Goal: Navigation & Orientation: Find specific page/section

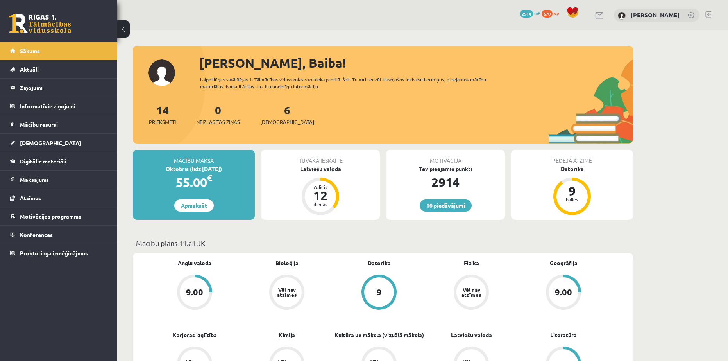
click at [27, 46] on link "Sākums" at bounding box center [58, 51] width 97 height 18
click at [32, 88] on legend "Ziņojumi 5" at bounding box center [64, 88] width 88 height 18
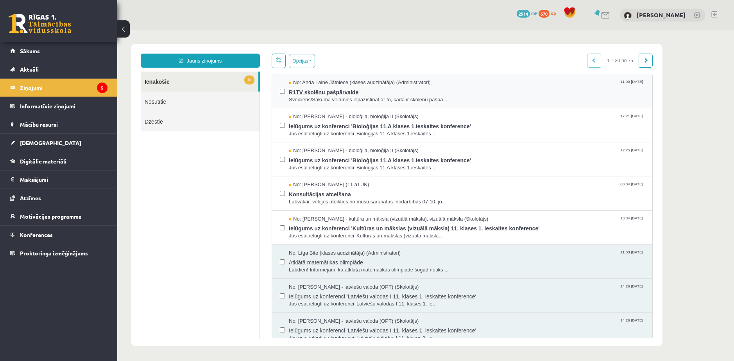
click at [321, 96] on span "Sveiciens!Sākumā vēlamies iepazīstināt ar to, kāda ir skolēnu pašpā..." at bounding box center [467, 99] width 356 height 7
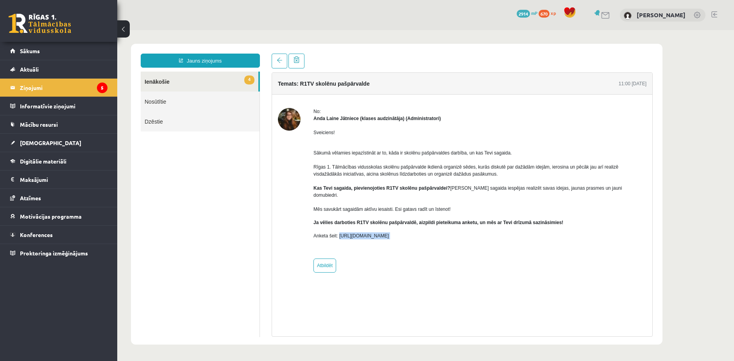
drag, startPoint x: 332, startPoint y: 195, endPoint x: 388, endPoint y: 206, distance: 56.9
click at [388, 206] on div "Sveiciens! Sākumā vēlamies iepazīstināt ar to, kāda ir skolēnu pašpārvaldes dar…" at bounding box center [479, 187] width 333 height 130
copy p "https://forms.gle/KiGbehqJisokGurV9"
click at [411, 223] on div "No: Anda Laine Jātniece (klases audzinātāja) (Administratori) Sveiciens! Sākumā…" at bounding box center [479, 190] width 333 height 164
click at [22, 48] on span "Sākums" at bounding box center [30, 50] width 20 height 7
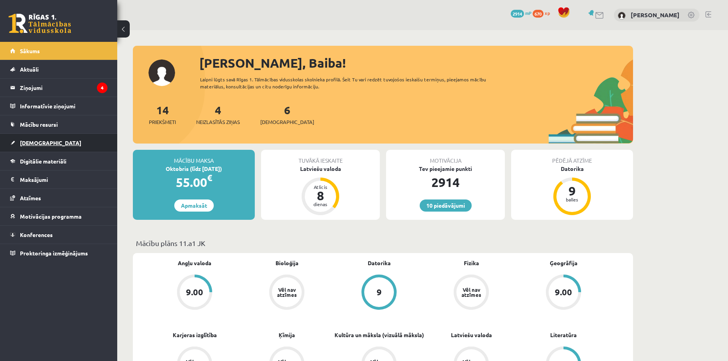
click at [38, 139] on link "[DEMOGRAPHIC_DATA]" at bounding box center [58, 143] width 97 height 18
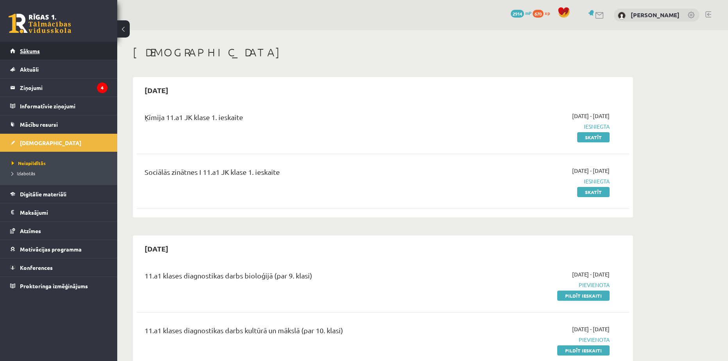
click at [26, 45] on link "Sākums" at bounding box center [58, 51] width 97 height 18
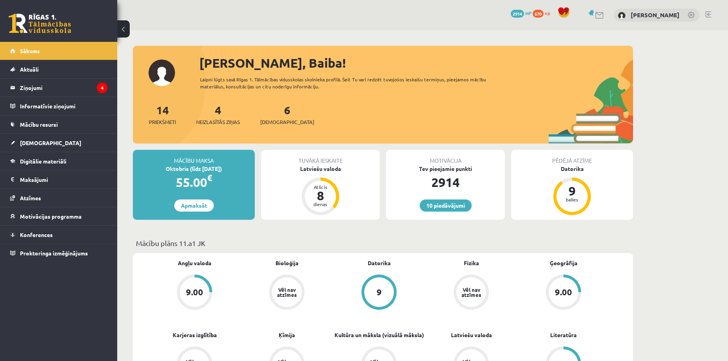
drag, startPoint x: 179, startPoint y: 238, endPoint x: 208, endPoint y: 238, distance: 29.7
click at [208, 238] on p "Mācību plāns 11.a1 JK" at bounding box center [383, 243] width 494 height 11
copy p "11.a1 JK"
click at [218, 238] on p "Mācību plāns 11.a1 JK" at bounding box center [383, 243] width 494 height 11
click at [35, 140] on span "[DEMOGRAPHIC_DATA]" at bounding box center [50, 142] width 61 height 7
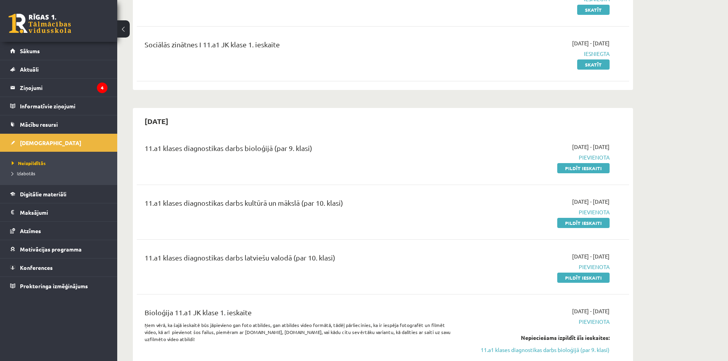
scroll to position [130, 0]
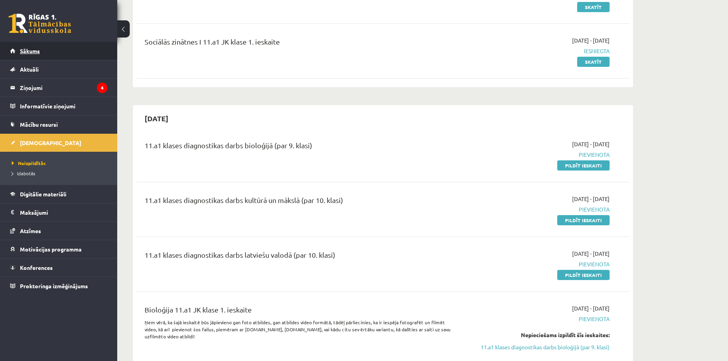
click at [33, 55] on link "Sākums" at bounding box center [58, 51] width 97 height 18
